Goal: Task Accomplishment & Management: Use online tool/utility

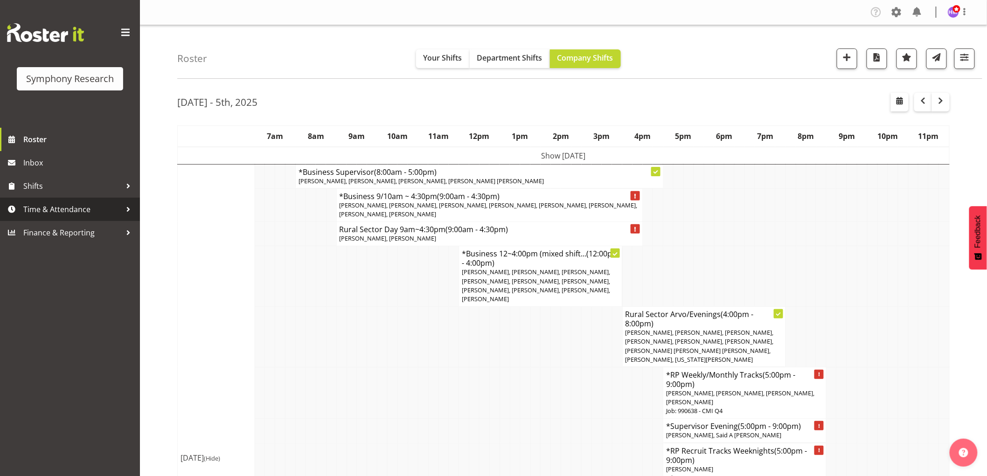
click at [41, 204] on span "Time & Attendance" at bounding box center [72, 209] width 98 height 14
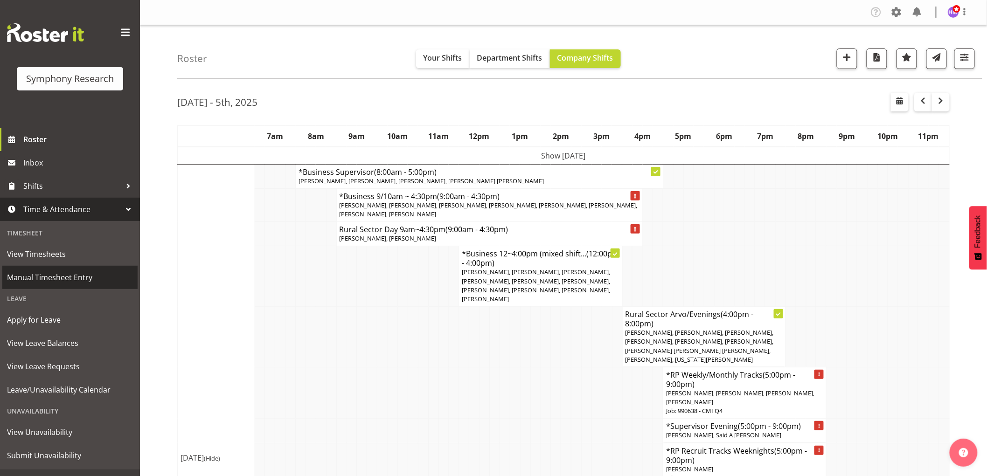
click at [47, 287] on link "Manual Timesheet Entry" at bounding box center [69, 277] width 135 height 23
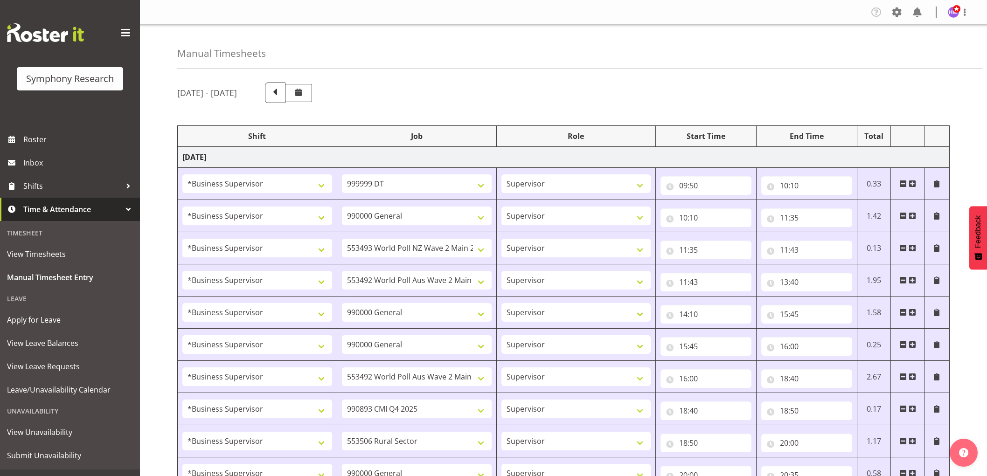
select select "1607"
select select "760"
select select "1607"
select select "743"
select select "1607"
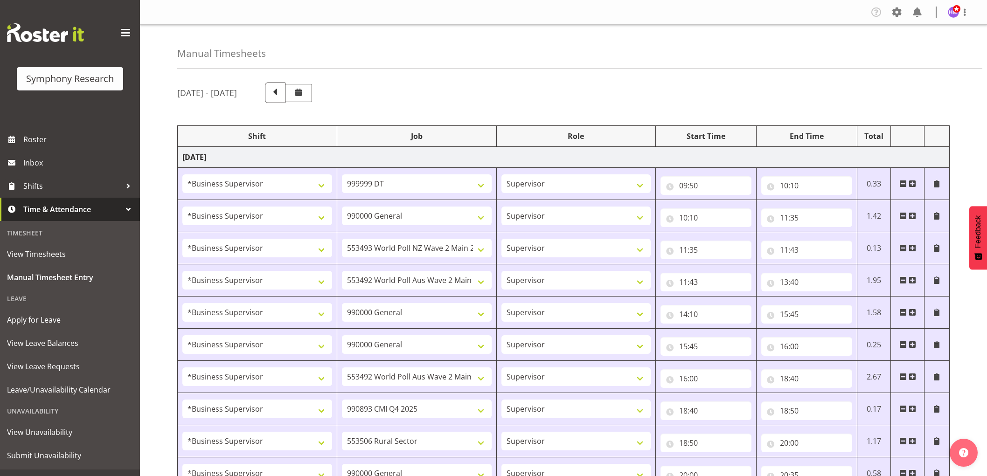
select select "10527"
select select "1607"
select select "10499"
select select "1607"
select select "743"
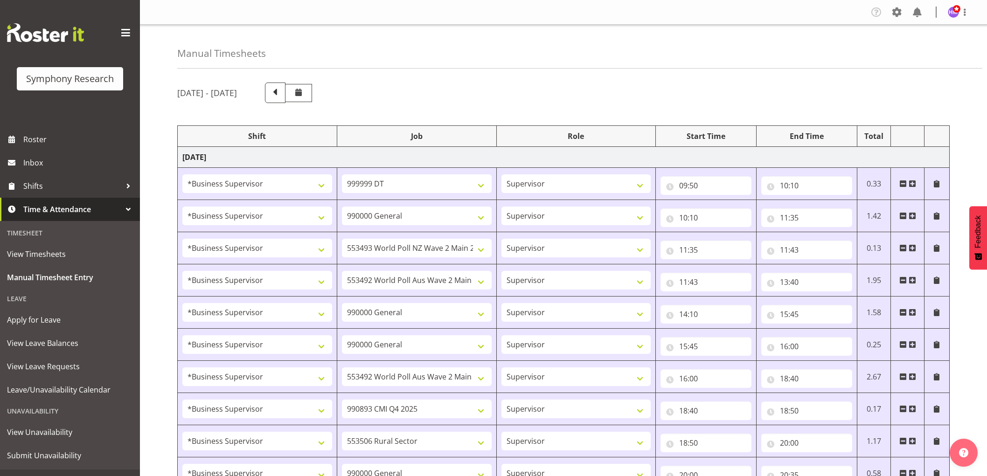
select select "1607"
select select "743"
select select "1607"
select select "10499"
select select "1607"
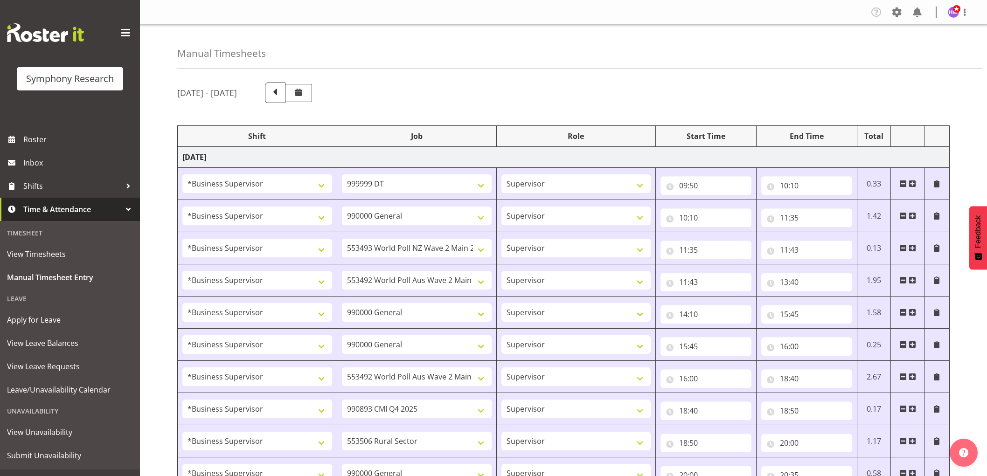
select select "10575"
select select "1607"
select select "10587"
select select "1607"
select select "743"
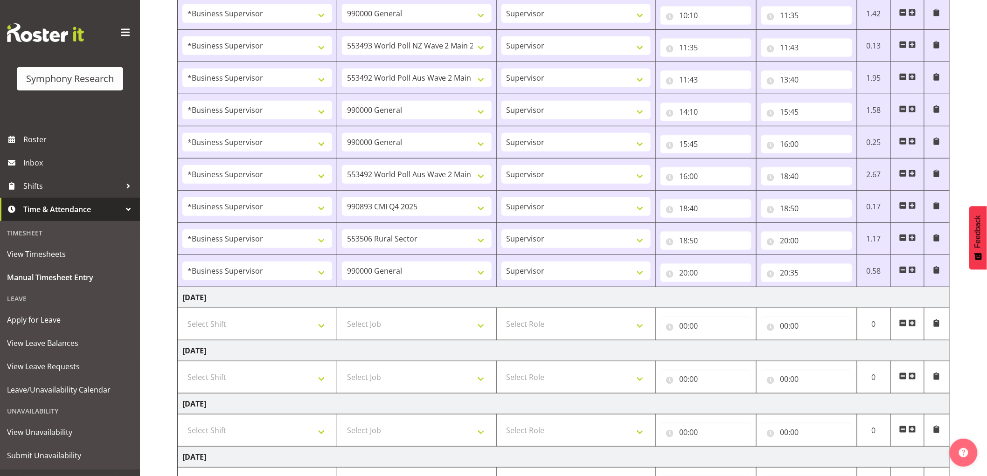
scroll to position [311, 0]
